Goal: Answer question/provide support

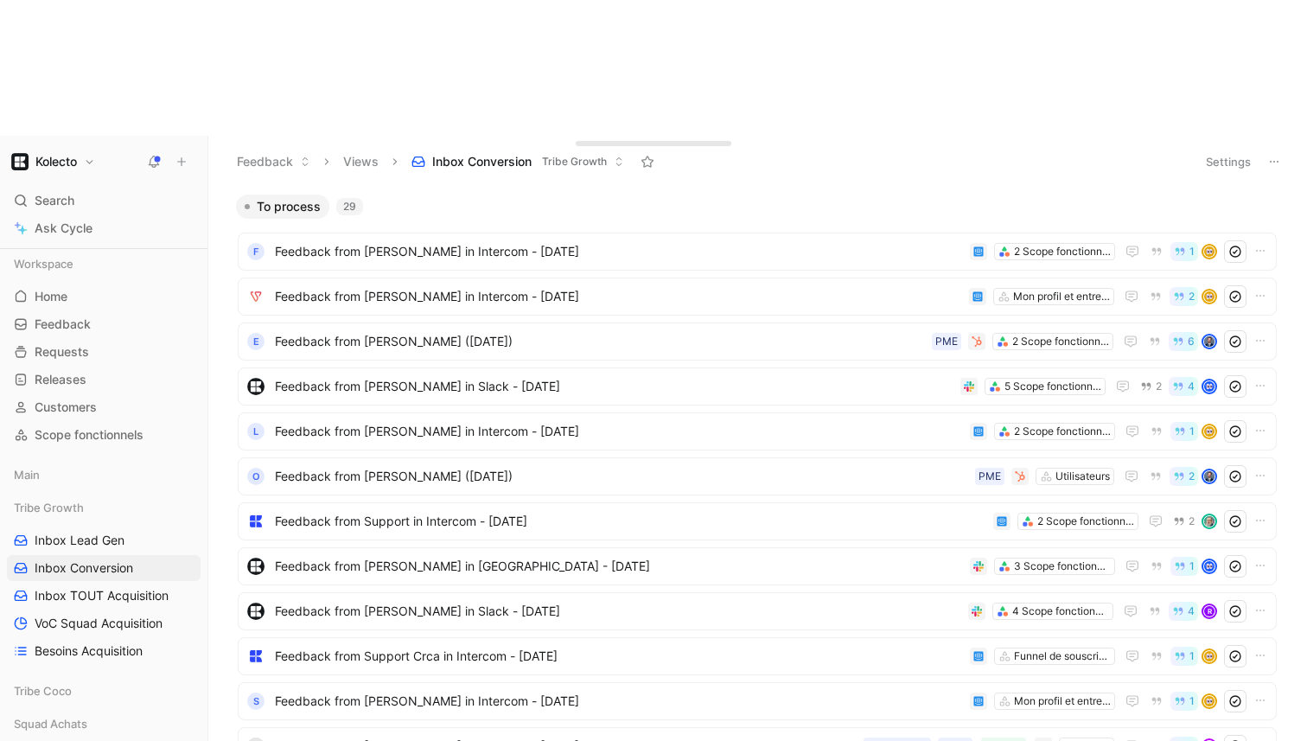
scroll to position [267, 0]
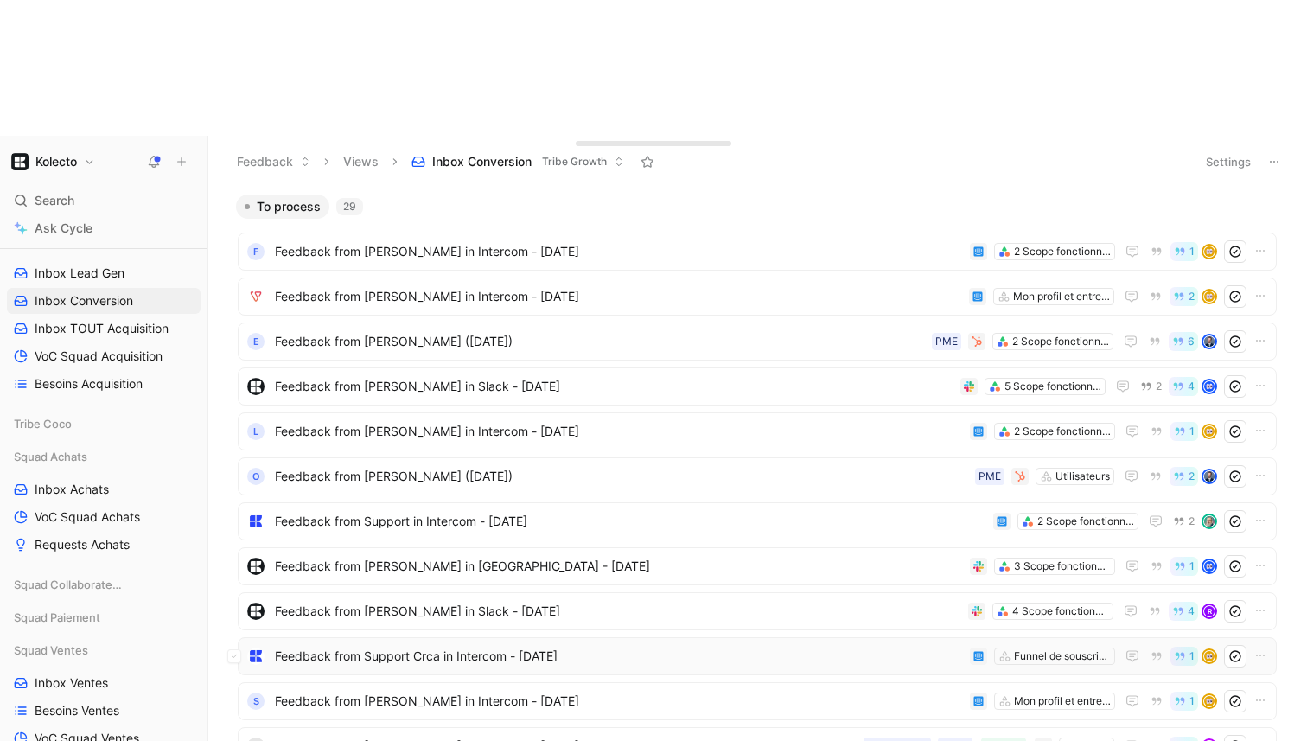
click at [511, 646] on span "Feedback from Support Crca in Intercom - [DATE]" at bounding box center [619, 656] width 688 height 21
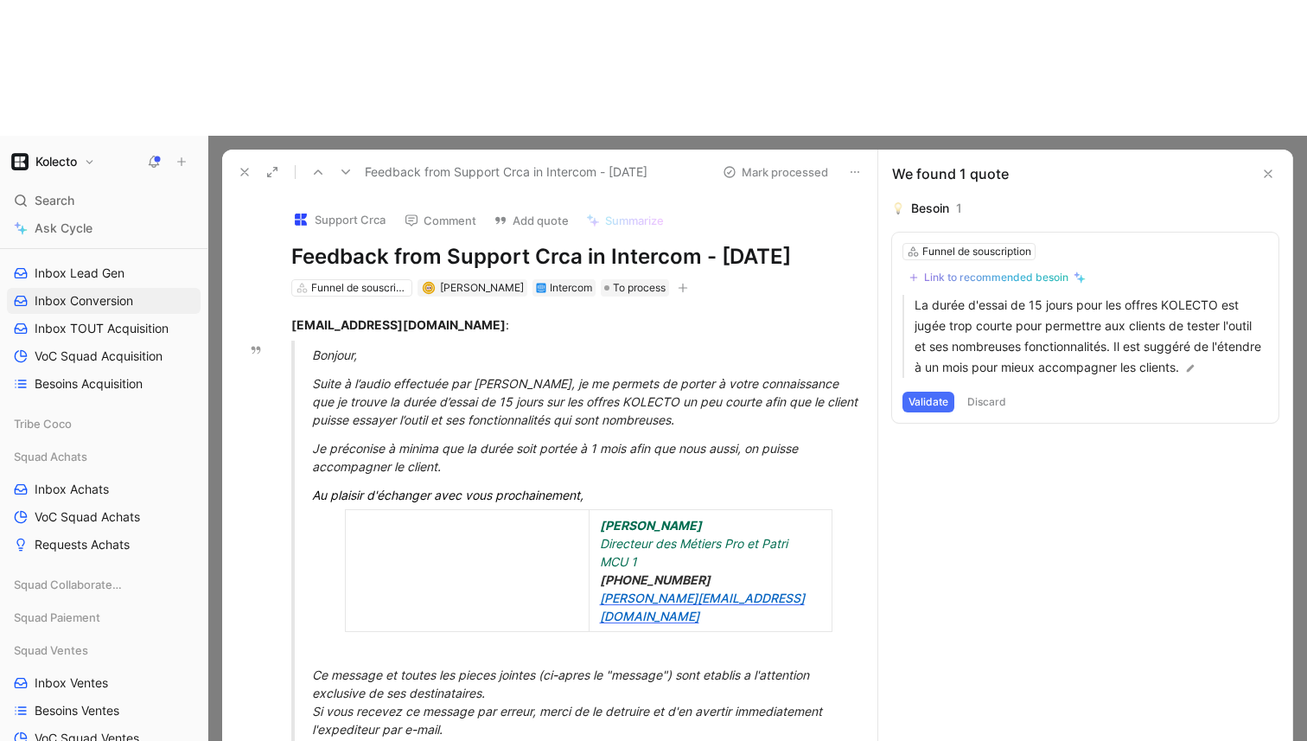
click at [1007, 271] on div "Link to recommended besoin" at bounding box center [996, 278] width 144 height 14
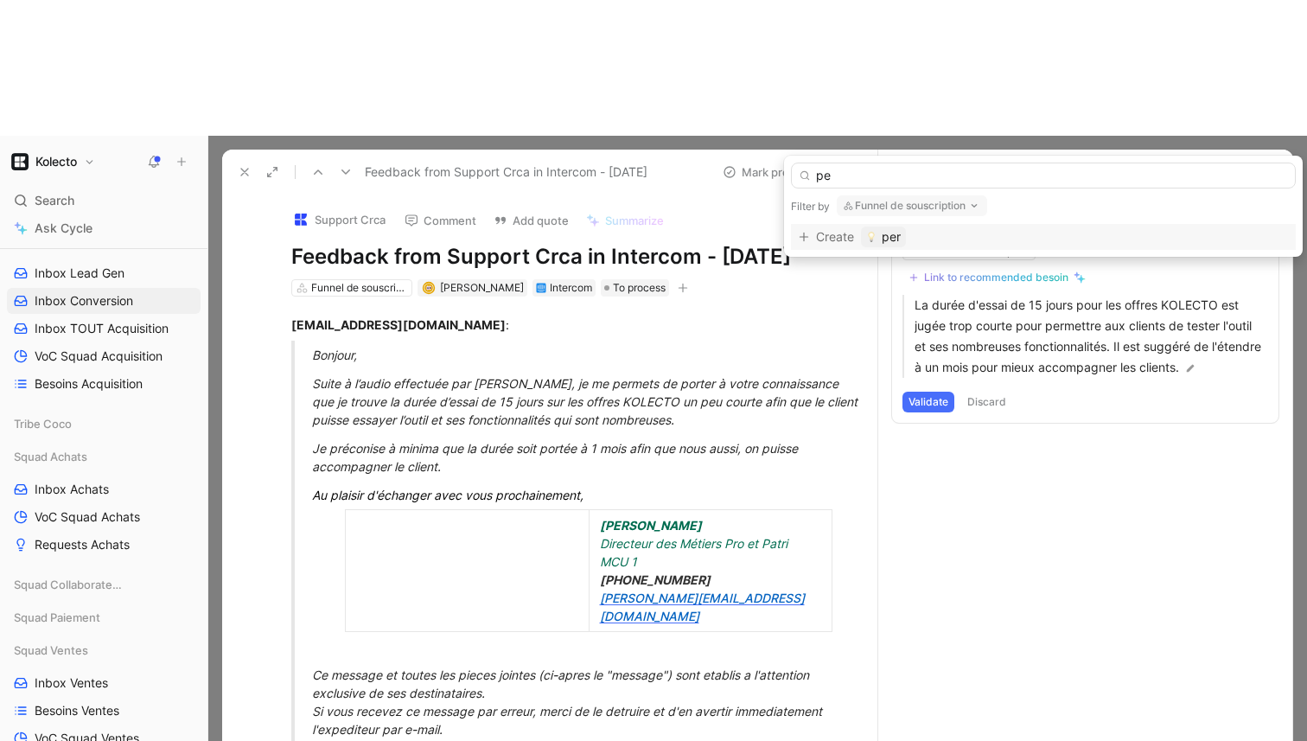
type input "p"
type input "e"
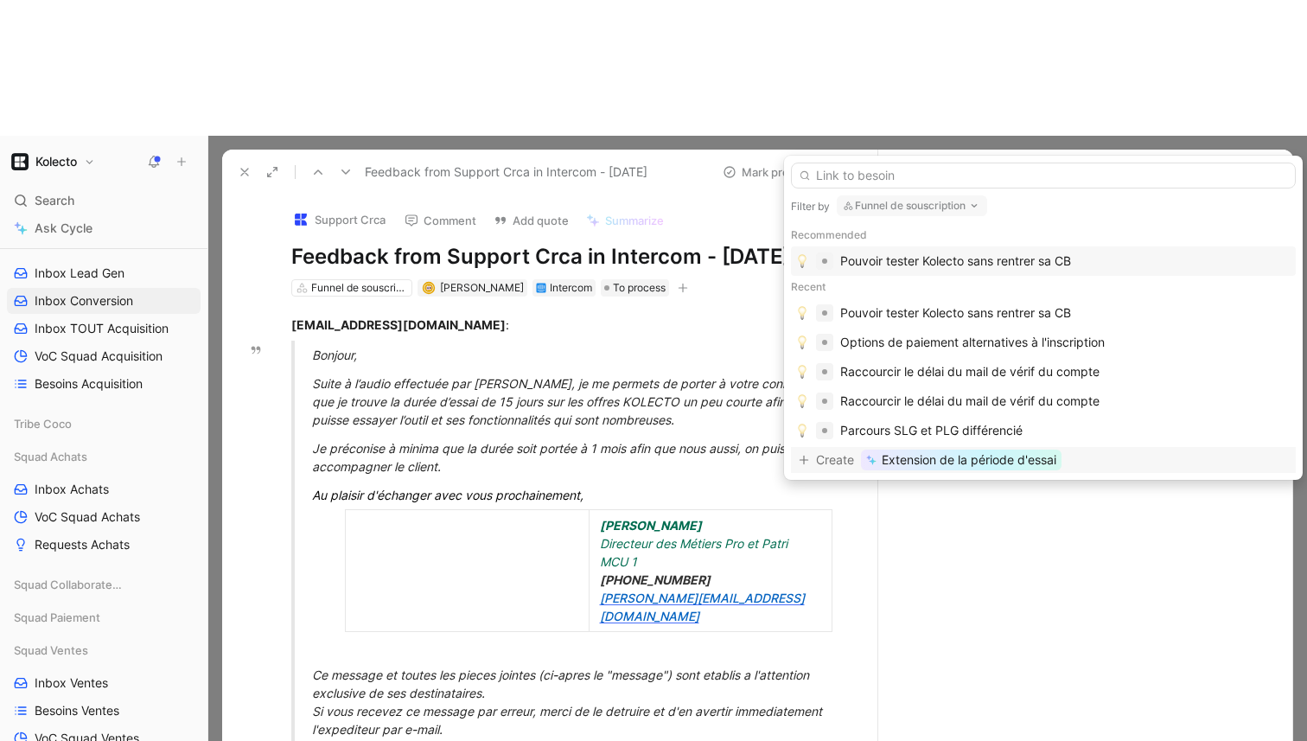
click at [912, 465] on span "Extension de la période d'essai" at bounding box center [969, 460] width 175 height 21
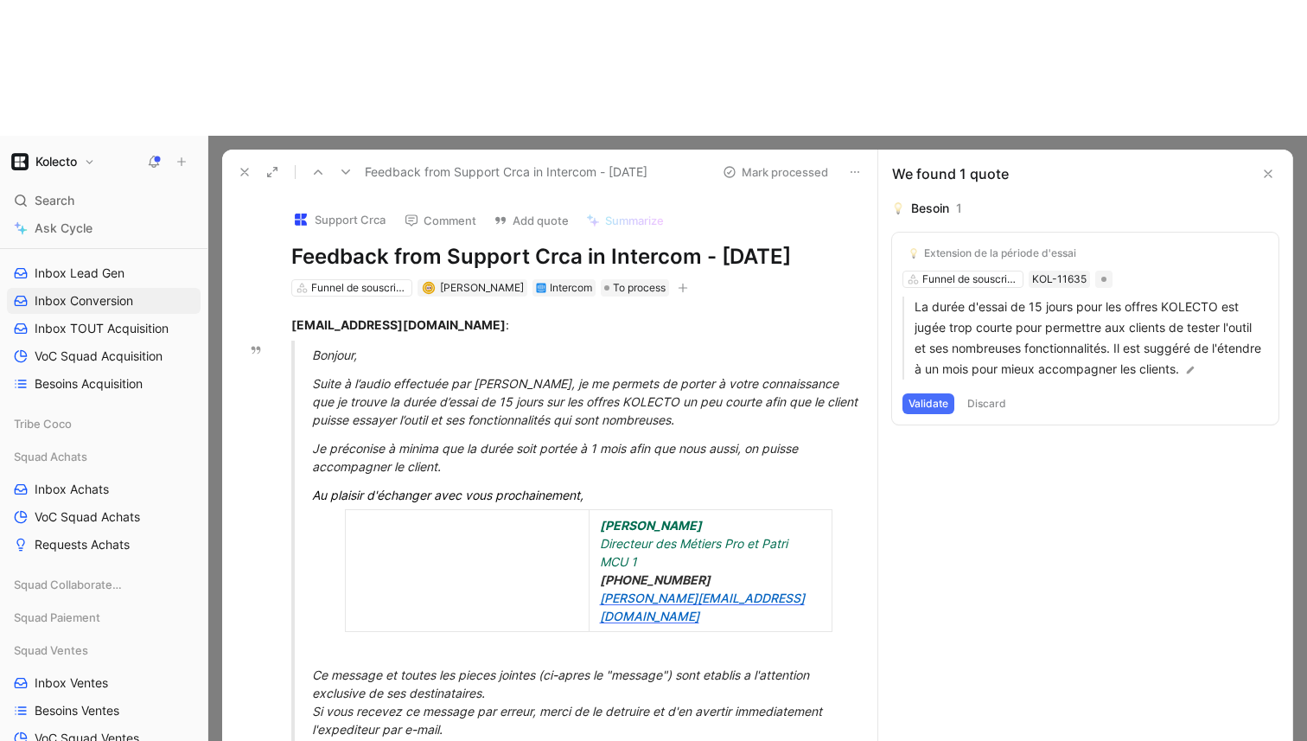
click at [924, 393] on button "Validate" at bounding box center [929, 403] width 52 height 21
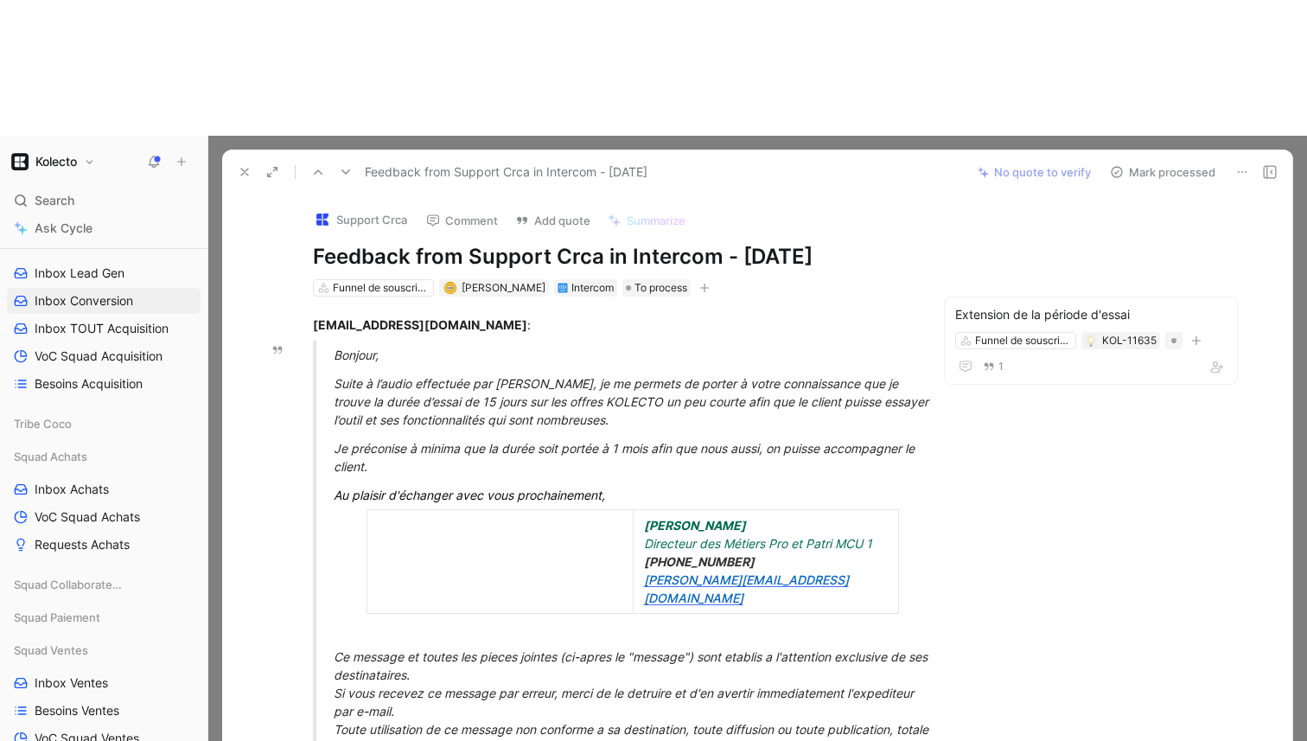
click at [1136, 160] on button "Mark processed" at bounding box center [1162, 172] width 121 height 24
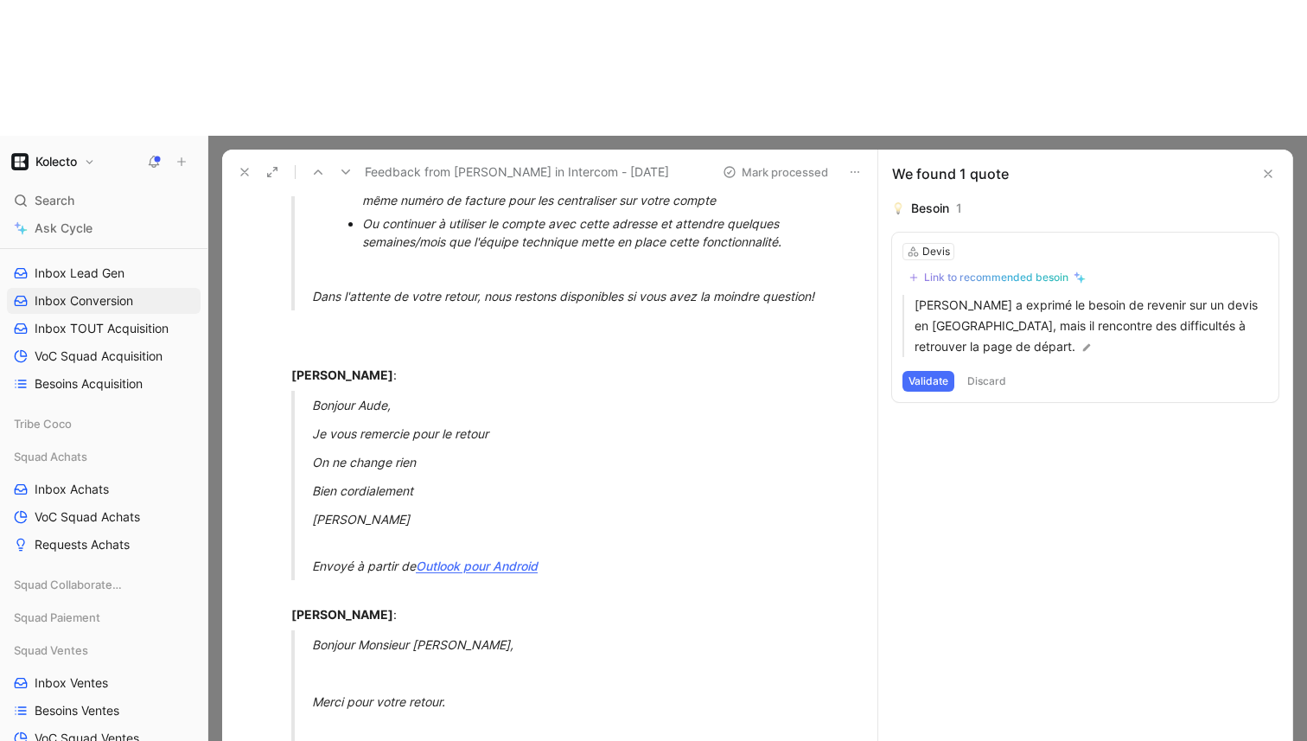
scroll to position [4372, 0]
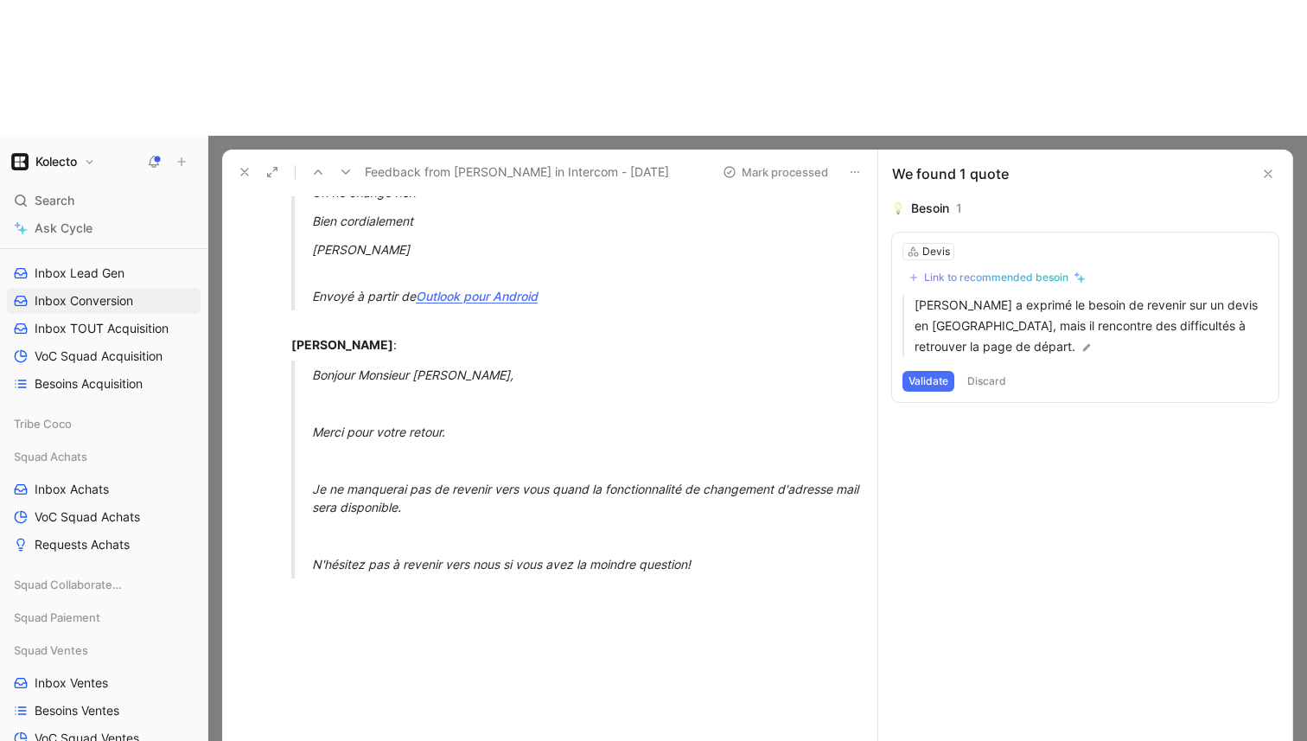
click at [240, 165] on icon at bounding box center [245, 172] width 14 height 14
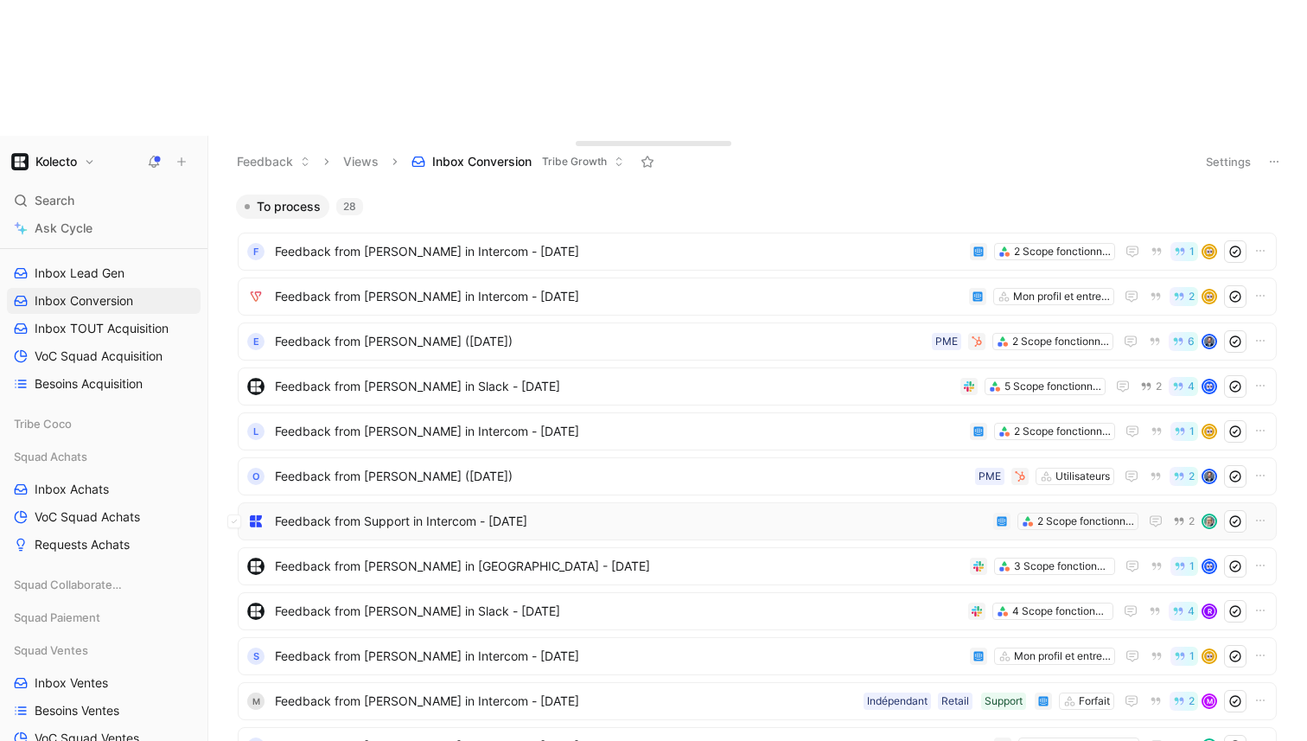
click at [482, 511] on span "Feedback from Support in Intercom - [DATE]" at bounding box center [631, 521] width 712 height 21
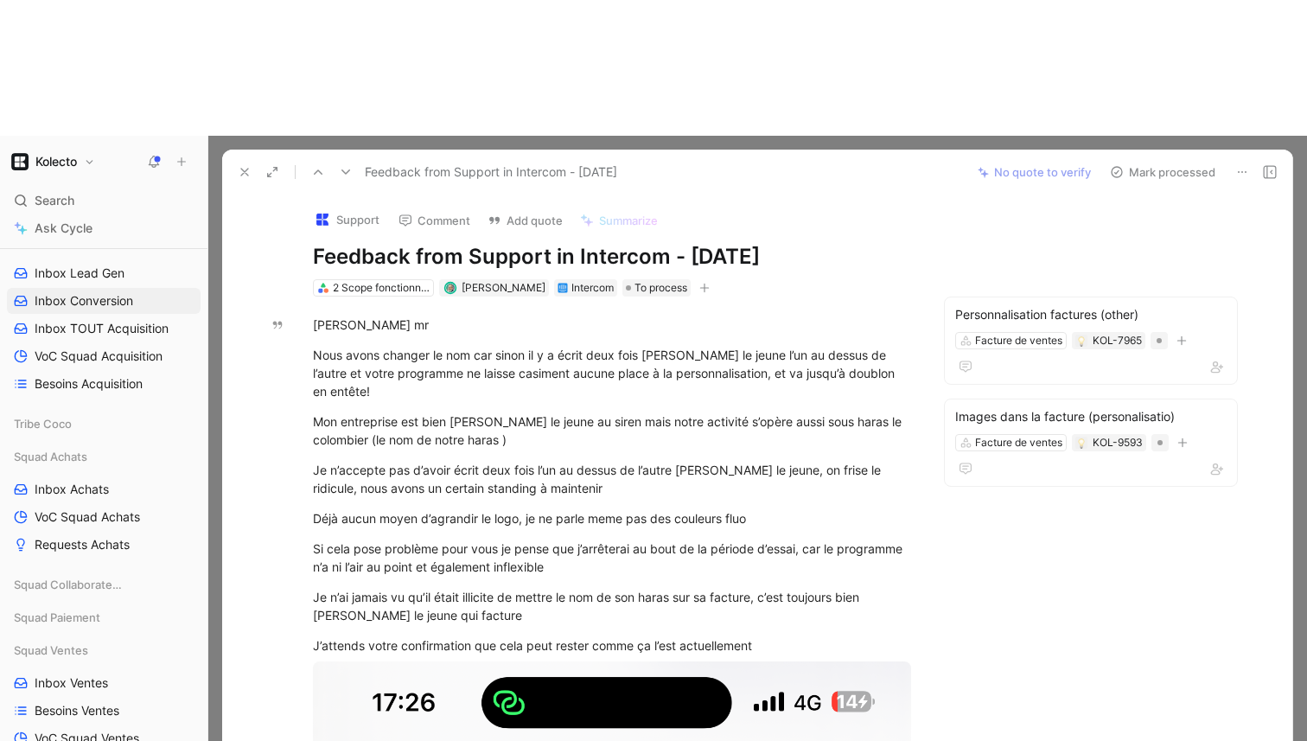
click at [252, 160] on button at bounding box center [245, 172] width 24 height 24
